Goal: Use online tool/utility

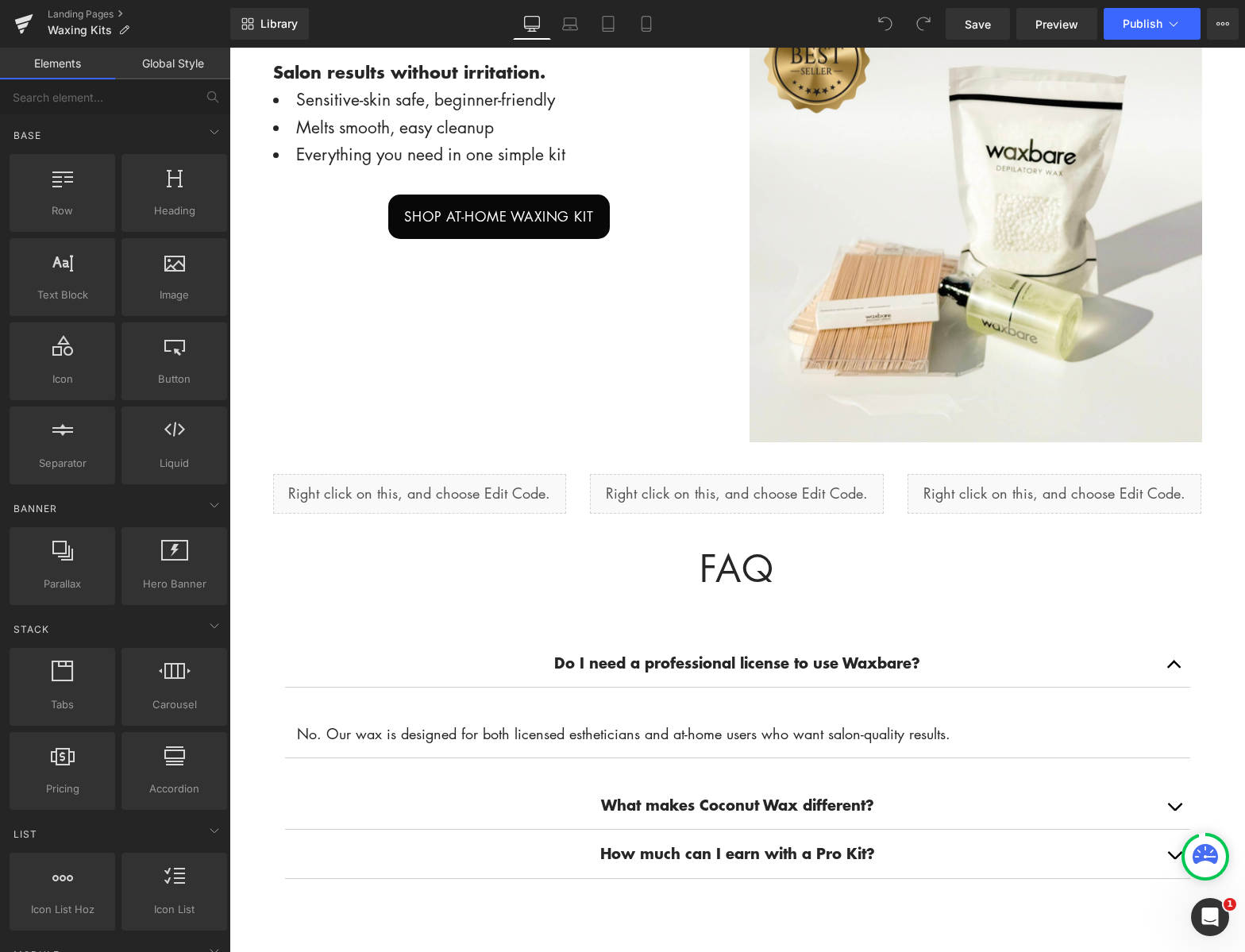
scroll to position [1257, 0]
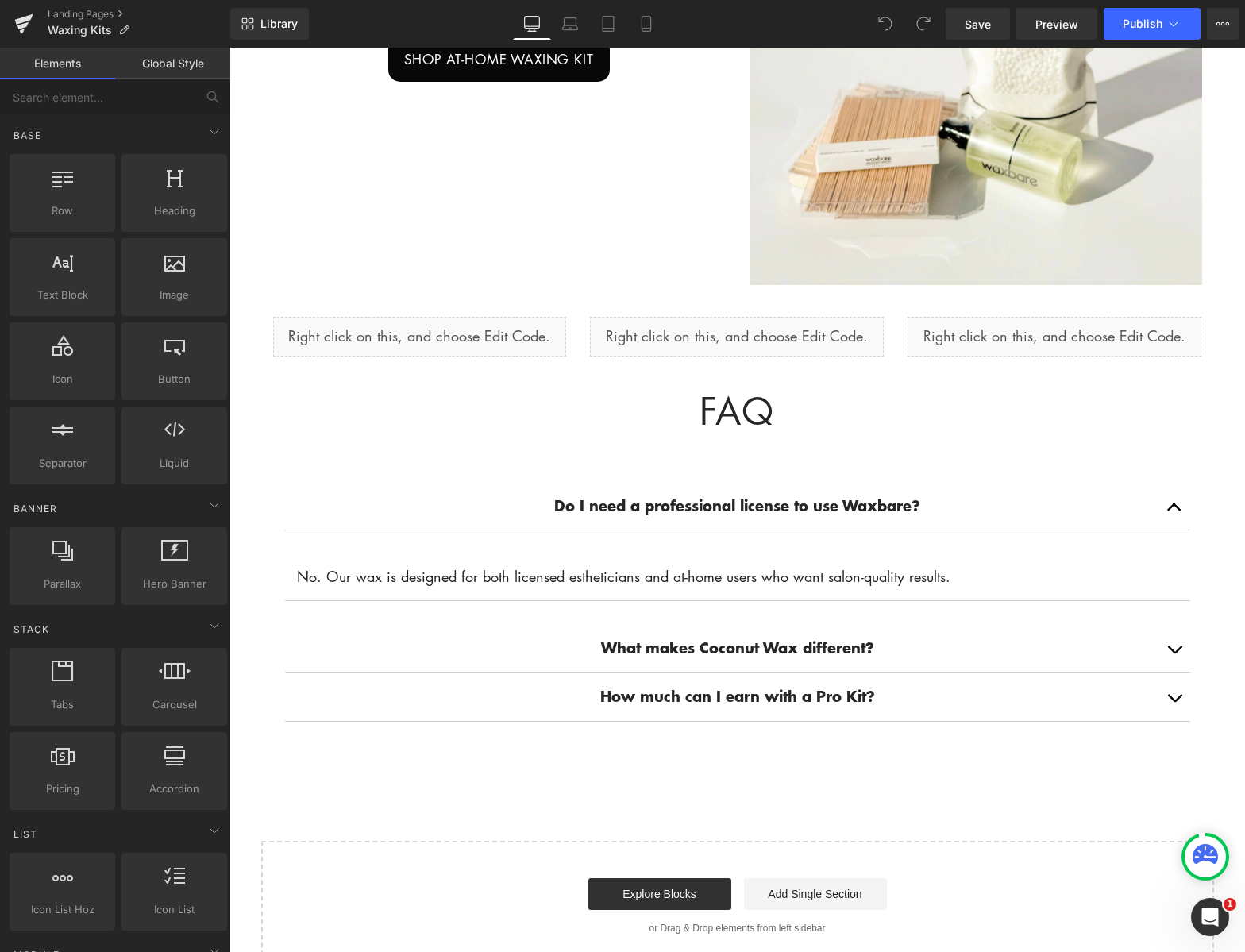
scroll to position [1413, 0]
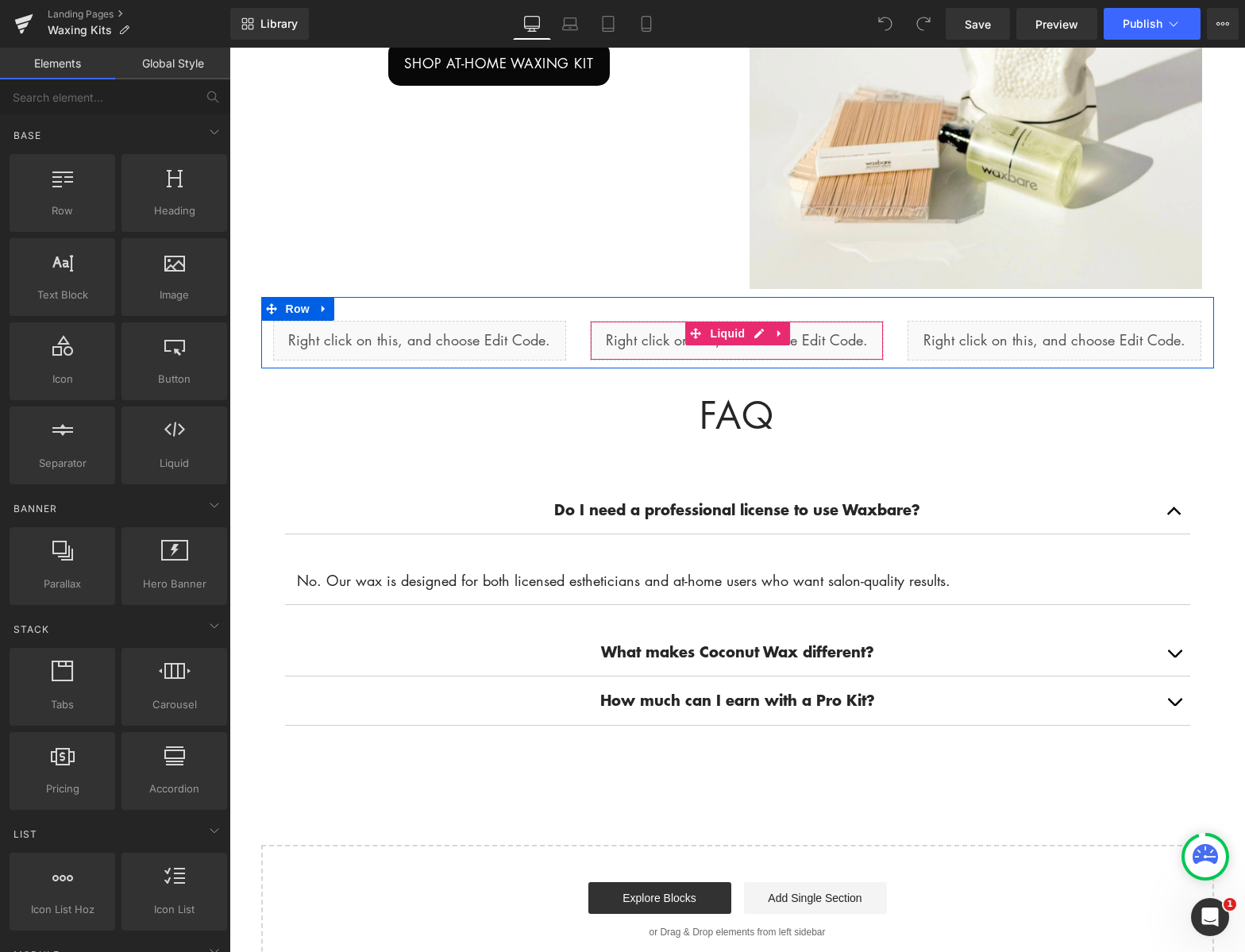
click at [634, 342] on div "Liquid" at bounding box center [737, 340] width 294 height 40
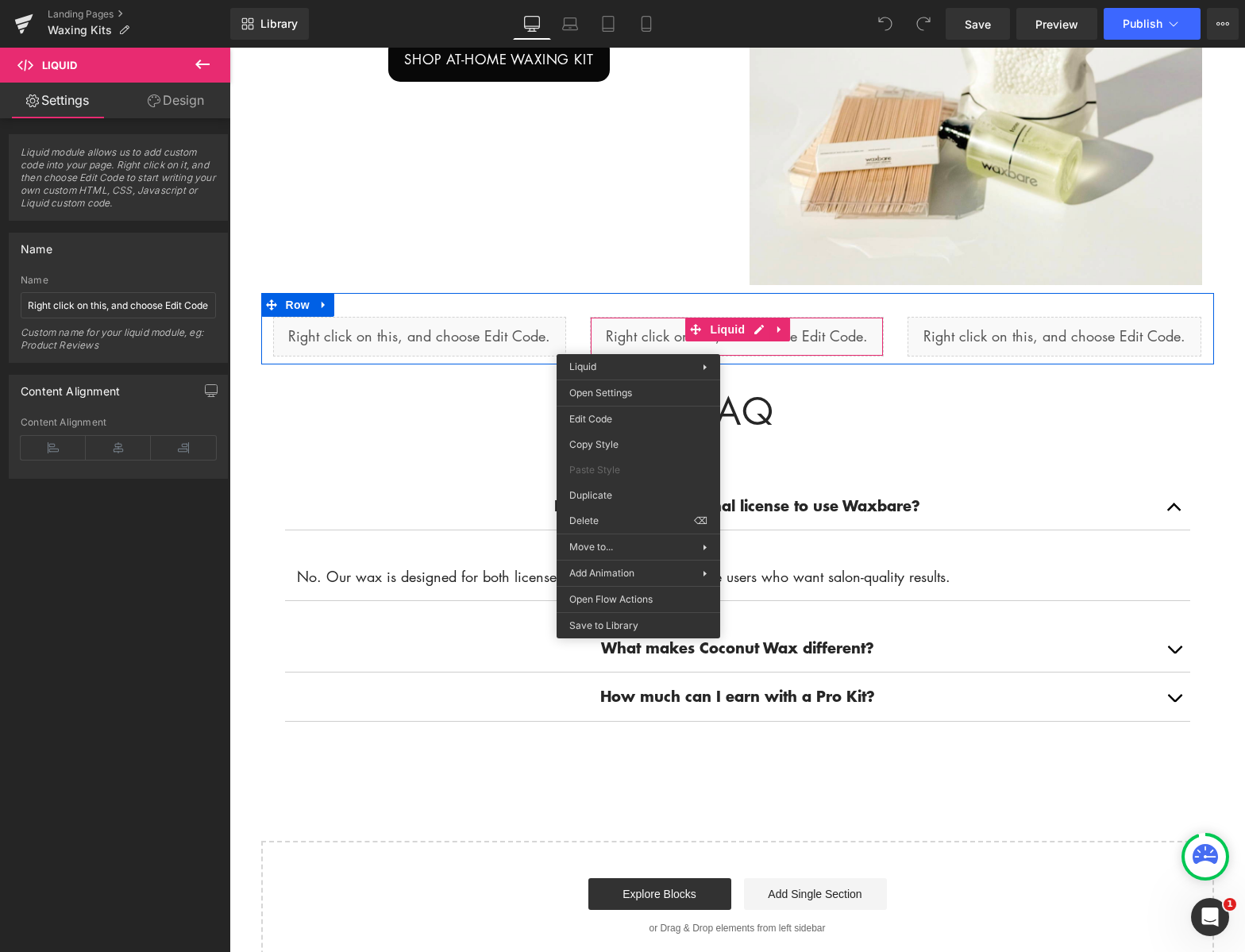
scroll to position [1415, 0]
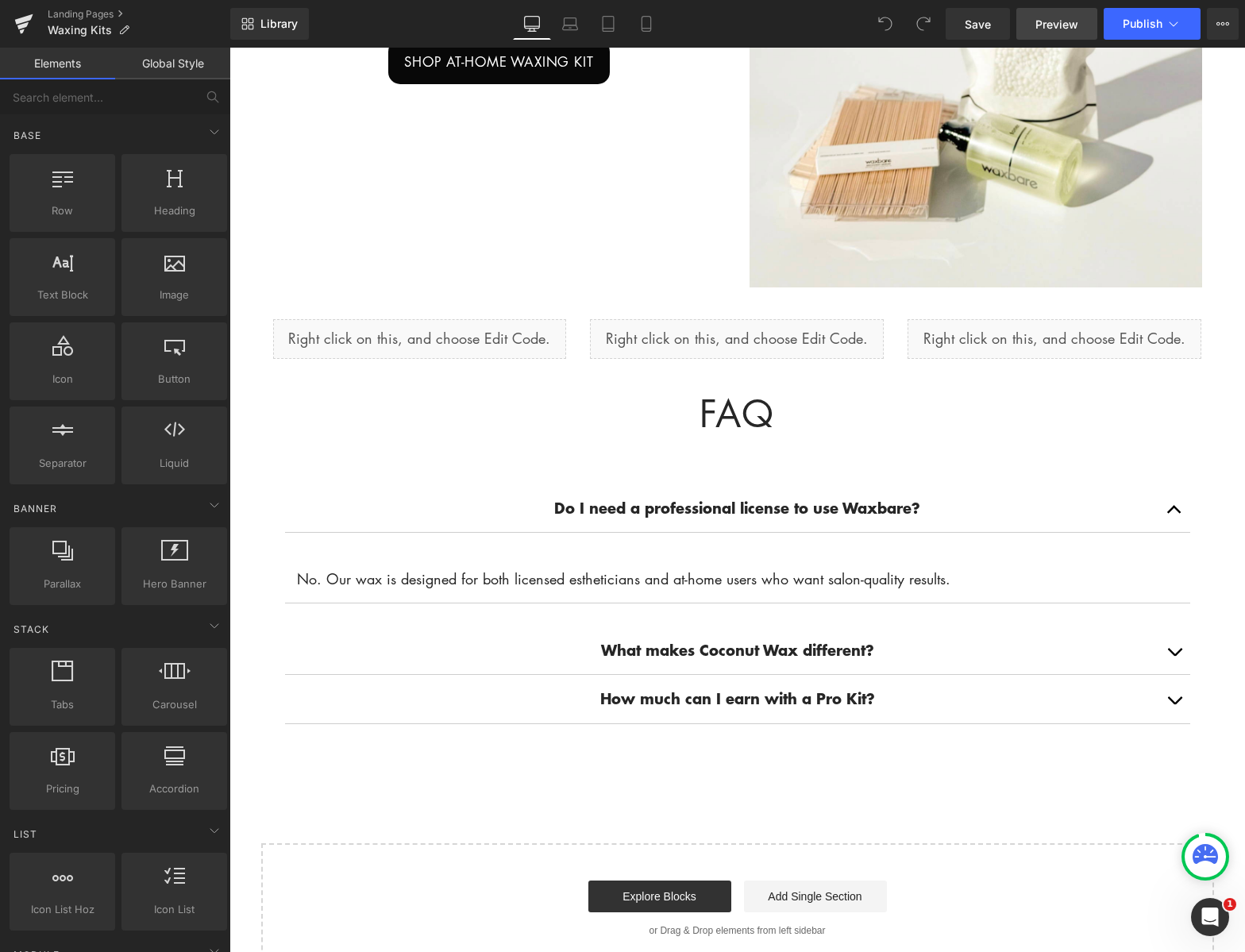
click at [1064, 24] on span "Preview" at bounding box center [1057, 24] width 43 height 17
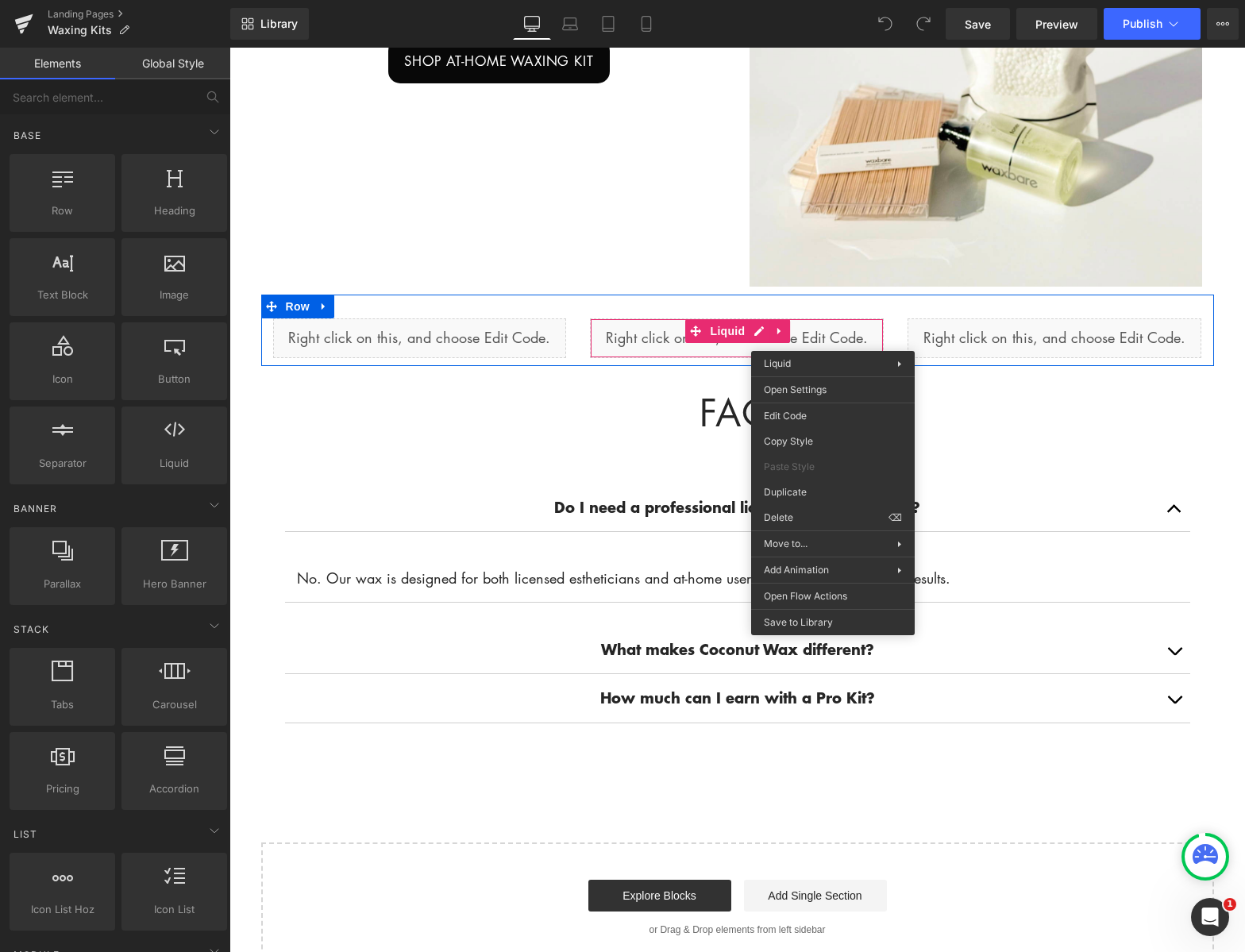
scroll to position [1414, 0]
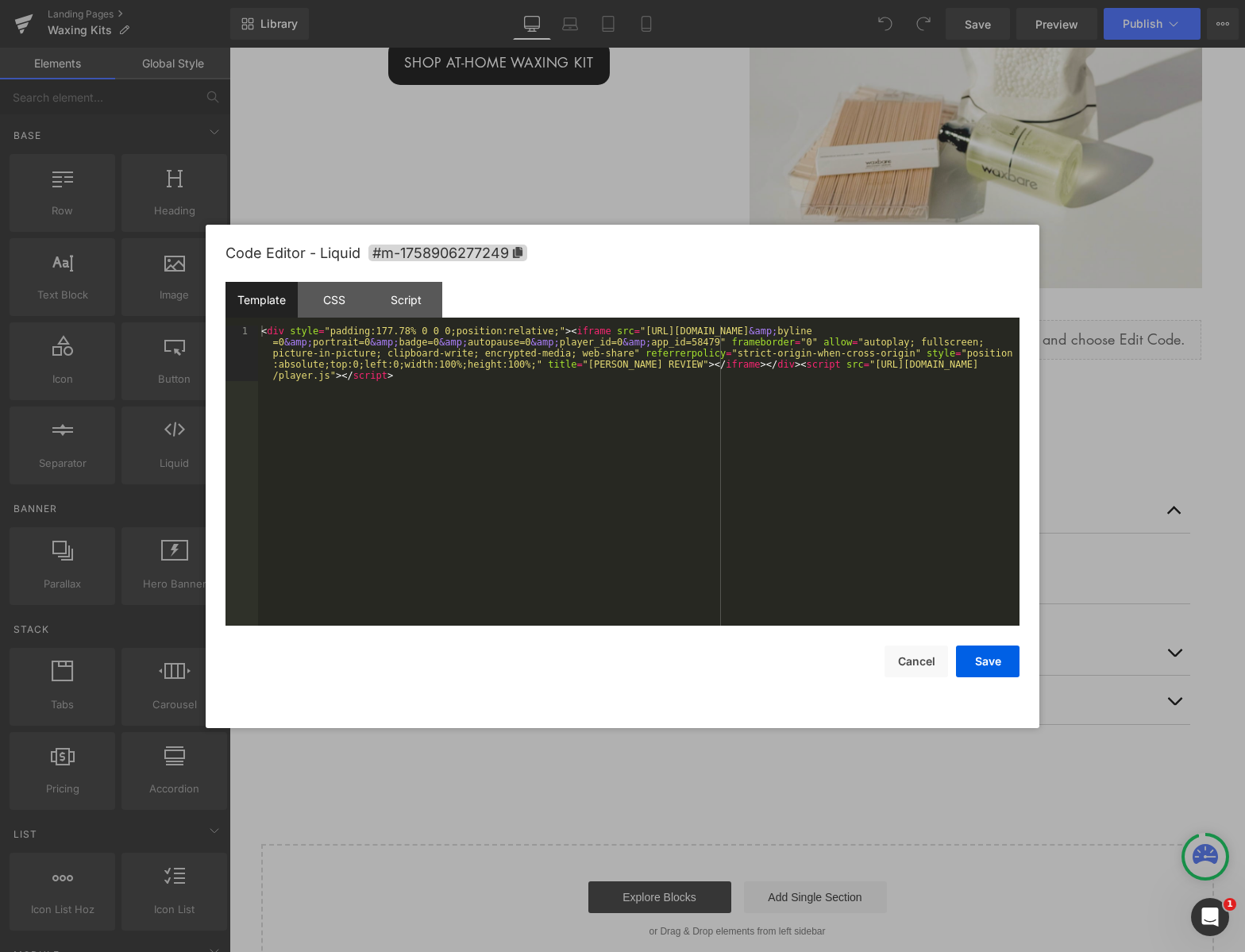
click at [844, 0] on div "You are previewing how the will restyle your page. You can not edit Elements in…" at bounding box center [622, 0] width 1245 height 0
click at [336, 303] on div "CSS" at bounding box center [334, 300] width 73 height 35
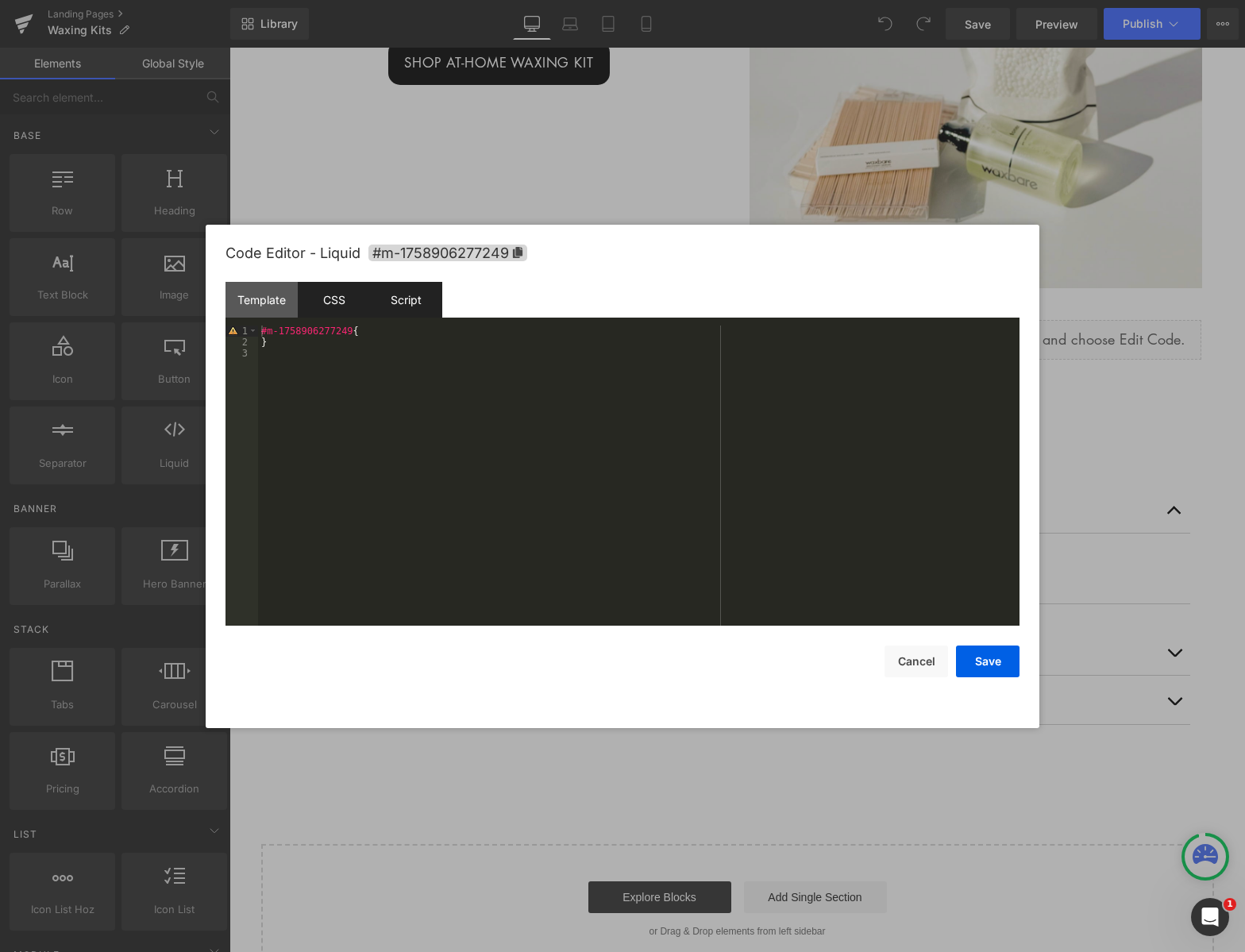
click at [408, 300] on div "Script" at bounding box center [406, 300] width 73 height 35
click at [241, 298] on div "Template" at bounding box center [262, 300] width 73 height 35
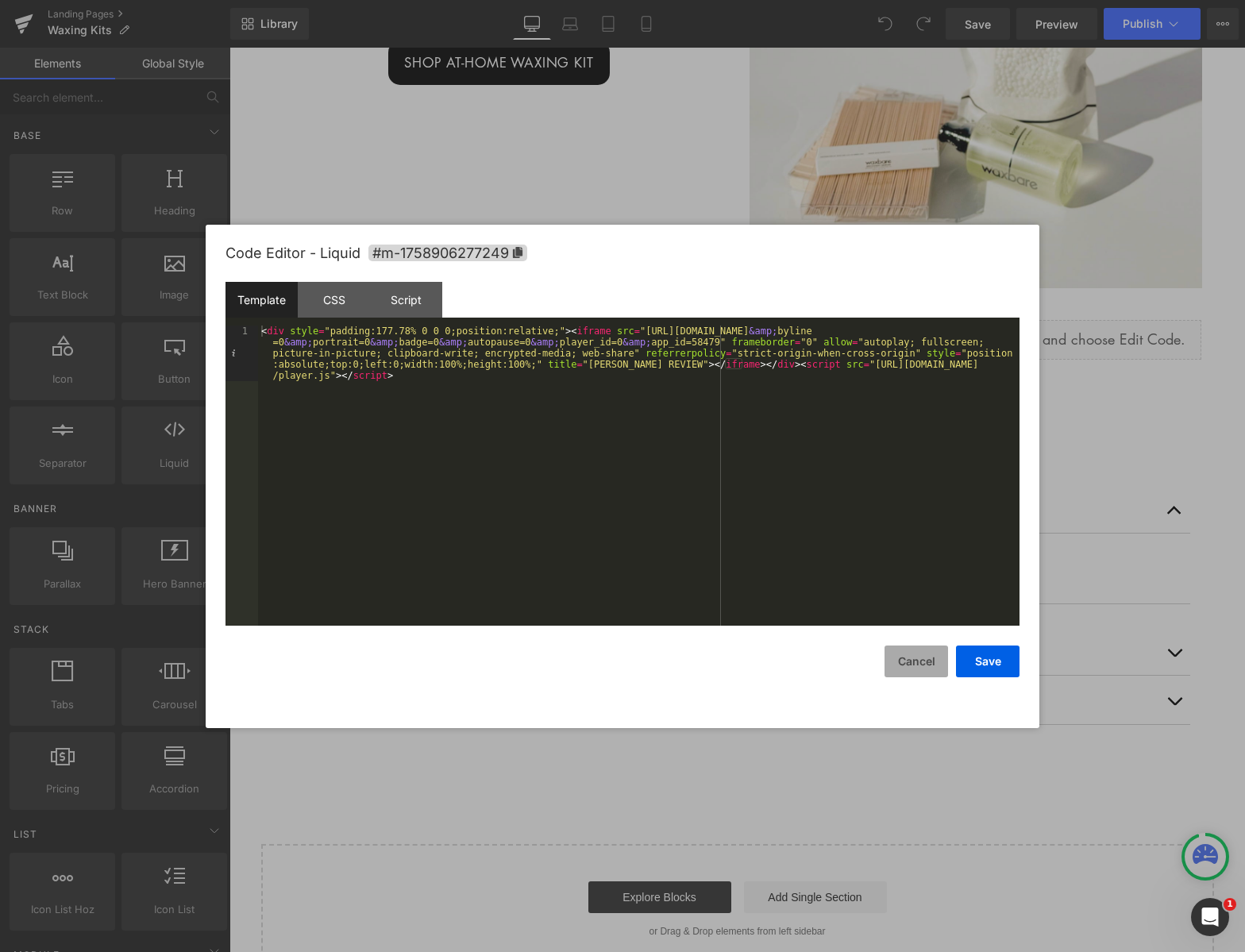
click at [905, 664] on button "Cancel" at bounding box center [916, 661] width 63 height 32
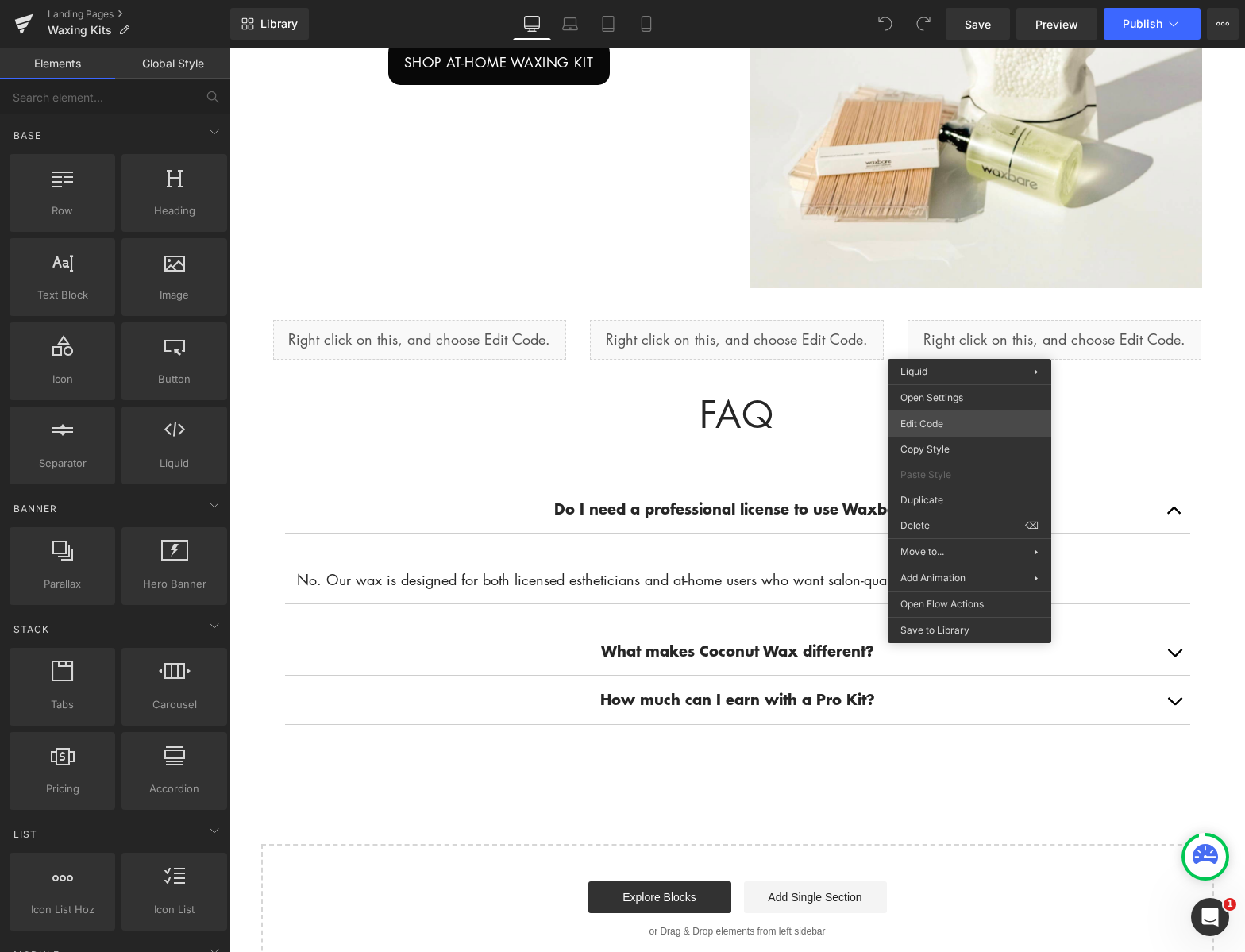
click at [985, 0] on div "You are previewing how the will restyle your page. You can not edit Elements in…" at bounding box center [622, 0] width 1245 height 0
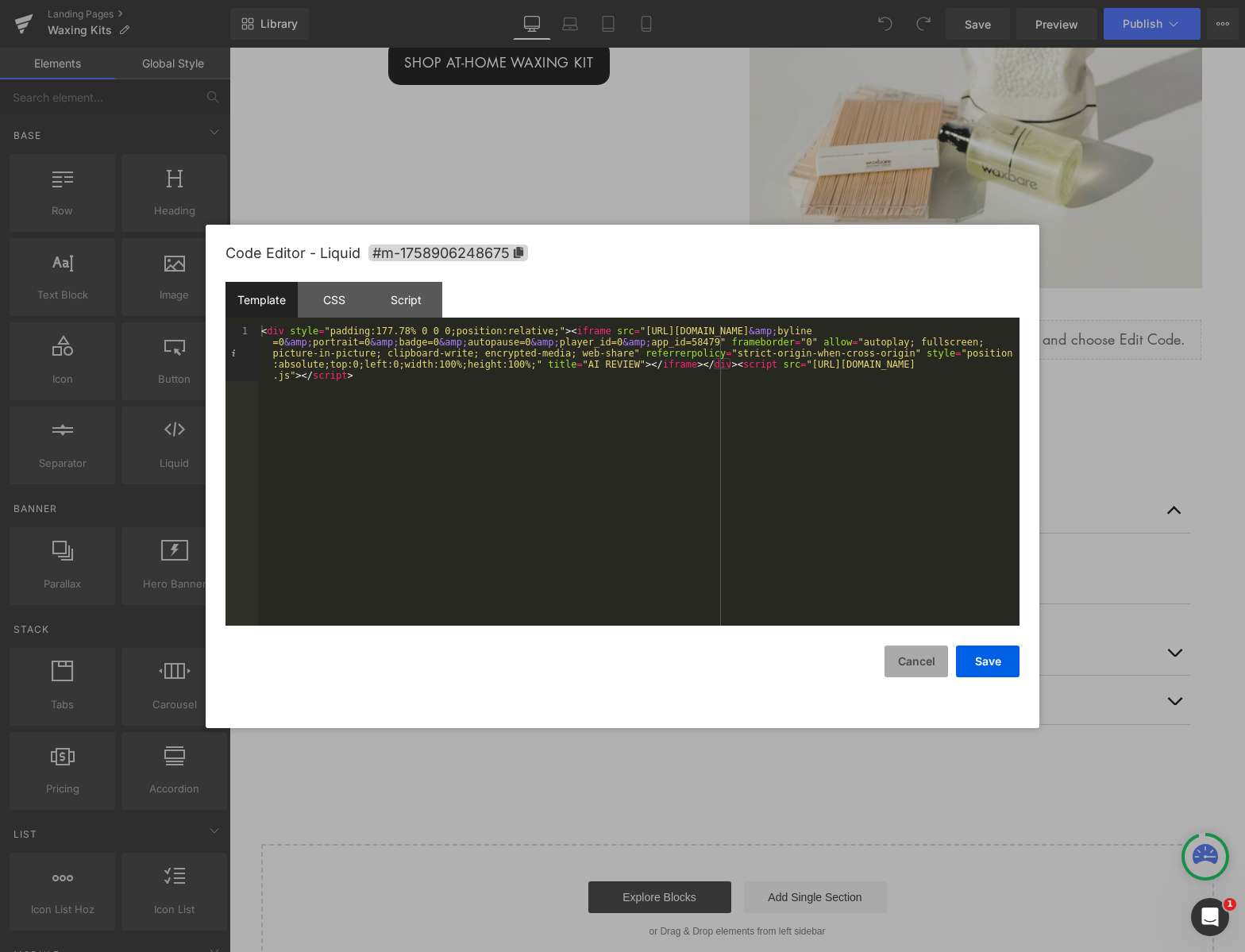
click at [914, 662] on button "Cancel" at bounding box center [916, 661] width 63 height 32
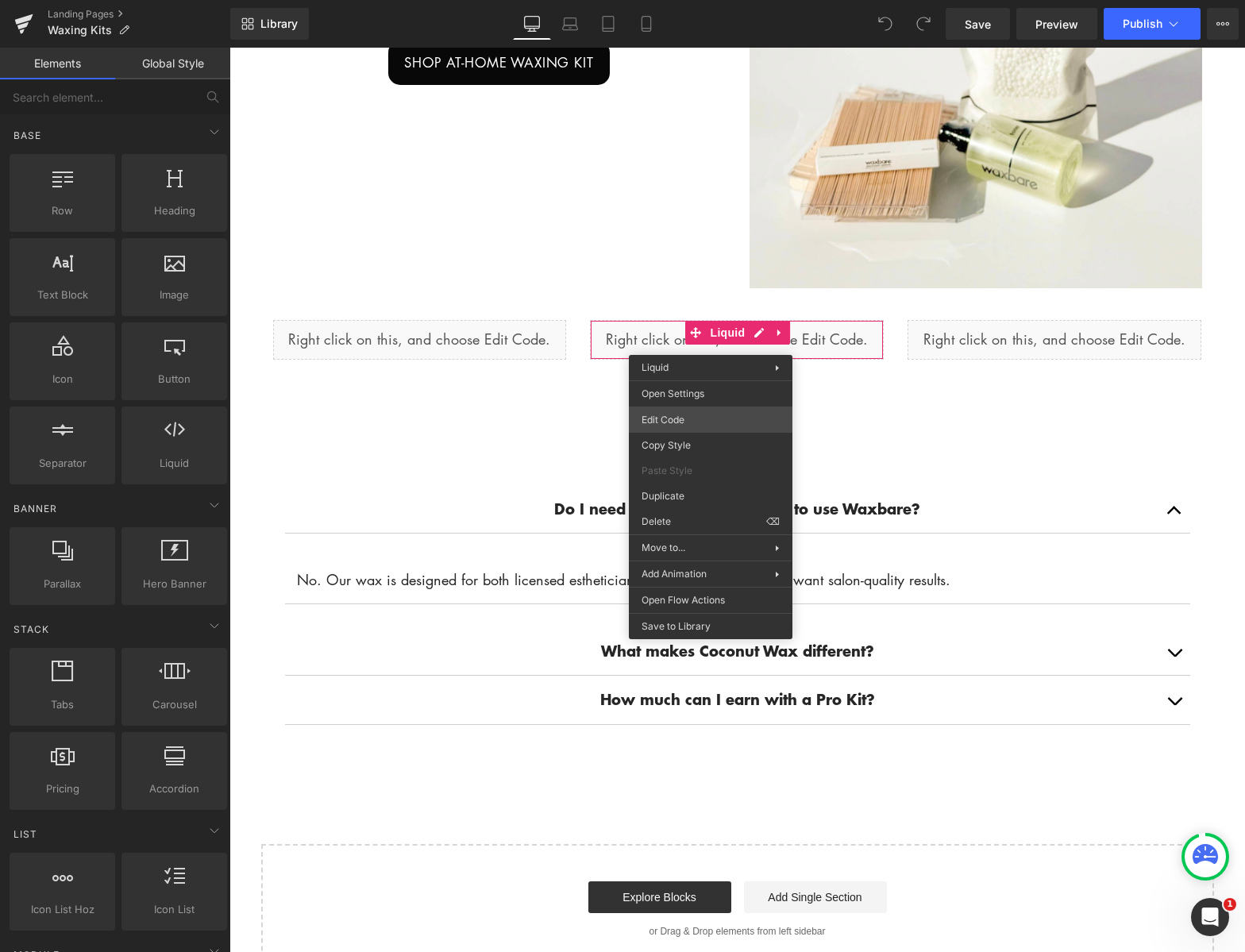
click at [691, 0] on div "You are previewing how the will restyle your page. You can not edit Elements in…" at bounding box center [622, 0] width 1245 height 0
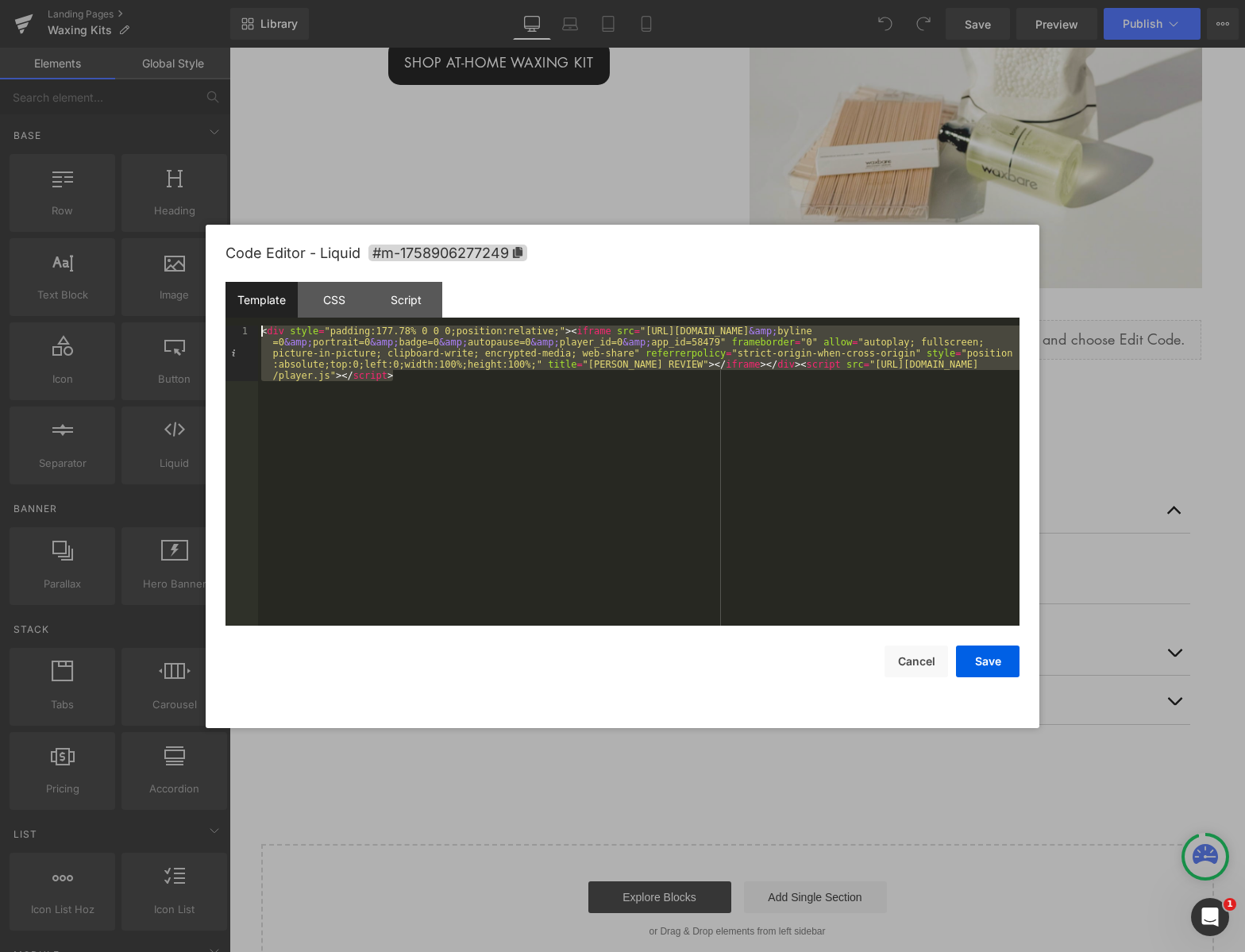
drag, startPoint x: 396, startPoint y: 376, endPoint x: 242, endPoint y: 309, distance: 167.9
click at [242, 309] on div "Template CSS Script Data 1 < div style = "padding:177.78% 0 0 0;position:relati…" at bounding box center [622, 454] width 794 height 344
click at [922, 662] on button "Cancel" at bounding box center [916, 661] width 63 height 32
